Goal: Task Accomplishment & Management: Use online tool/utility

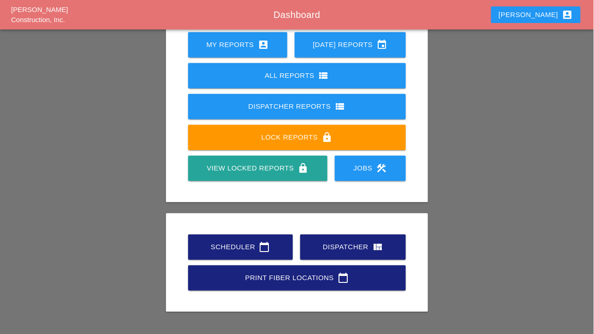
scroll to position [118, 0]
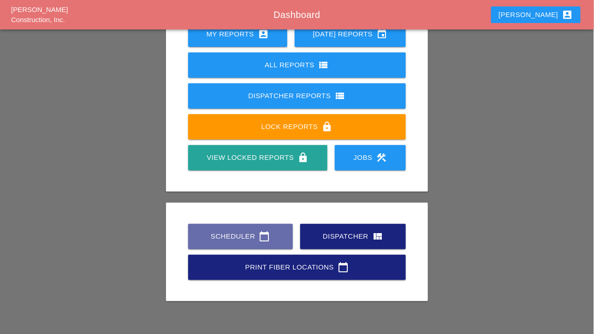
click at [241, 231] on div "Scheduler calendar_today" at bounding box center [240, 236] width 75 height 11
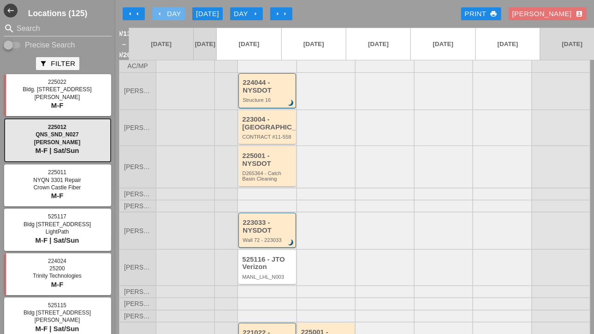
click at [164, 13] on div "arrow_left Day" at bounding box center [168, 14] width 25 height 11
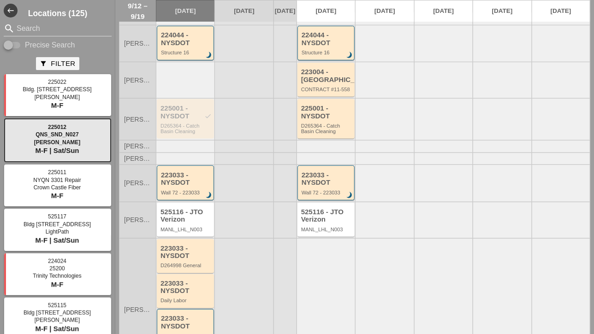
scroll to position [46, 0]
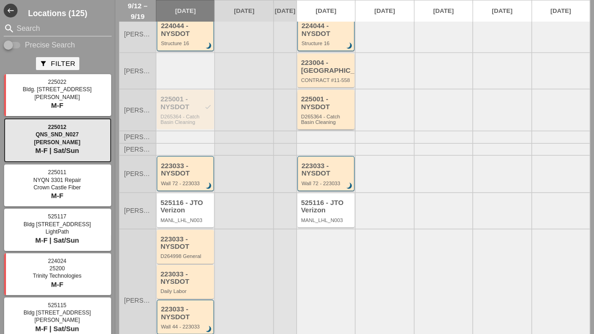
click at [320, 109] on div "225001 - NYSDOT" at bounding box center [326, 102] width 51 height 15
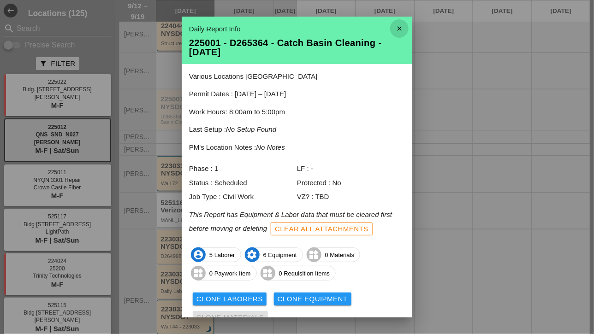
click at [394, 27] on icon "close" at bounding box center [399, 28] width 18 height 18
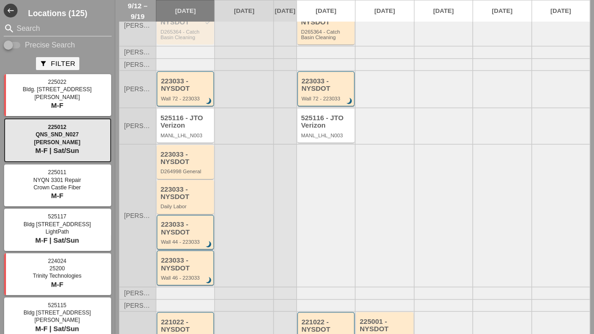
scroll to position [184, 0]
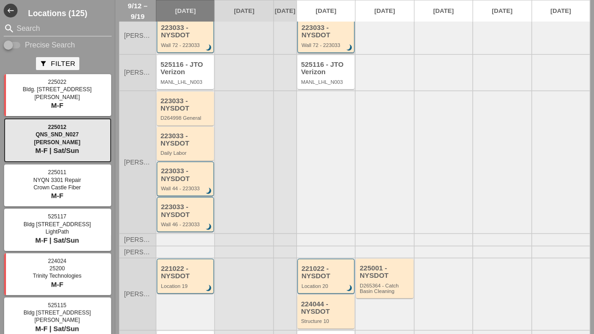
click at [326, 48] on div "Wall 72 - 223033" at bounding box center [327, 45] width 50 height 6
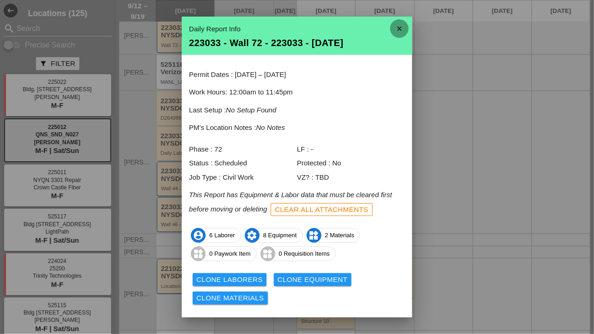
click at [395, 24] on icon "close" at bounding box center [399, 28] width 18 height 18
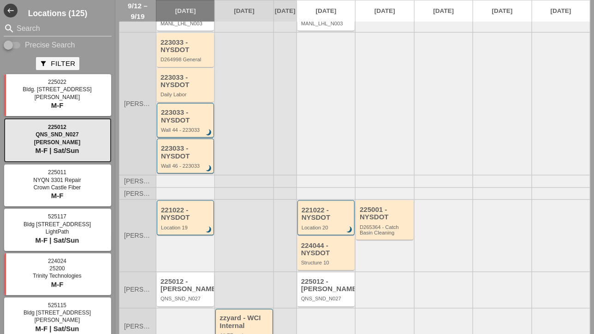
scroll to position [272, 0]
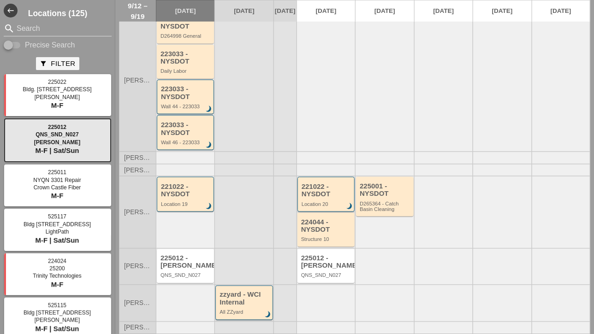
click at [332, 196] on div "221022 - NYSDOT" at bounding box center [327, 190] width 50 height 15
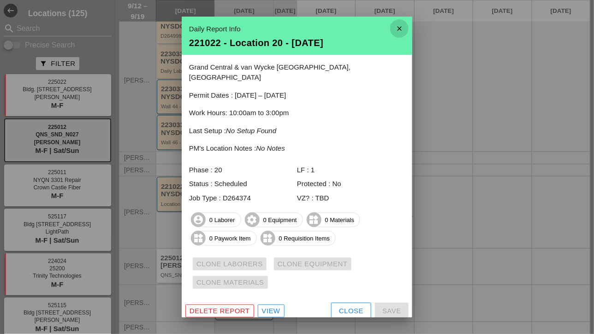
click at [399, 30] on icon "close" at bounding box center [399, 28] width 18 height 18
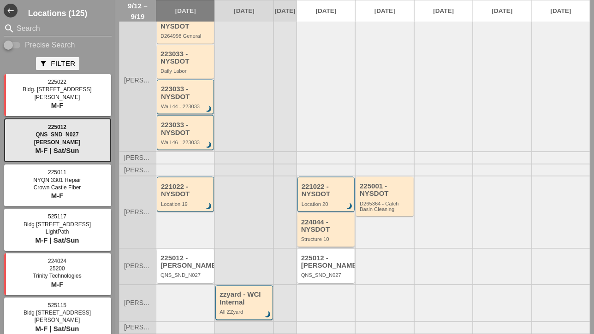
click at [328, 238] on div "Structure 10" at bounding box center [326, 240] width 51 height 6
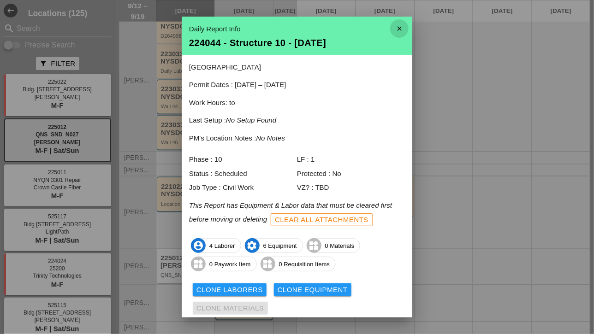
click at [395, 30] on icon "close" at bounding box center [399, 28] width 18 height 18
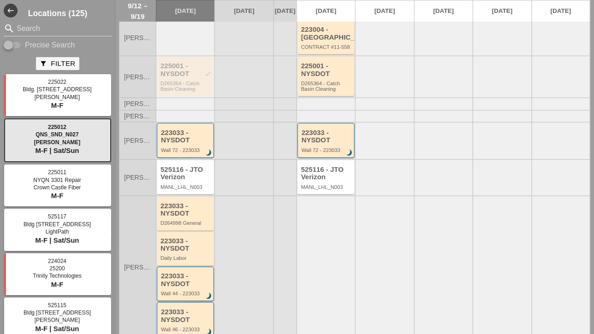
scroll to position [41, 0]
